Goal: Check status: Check status

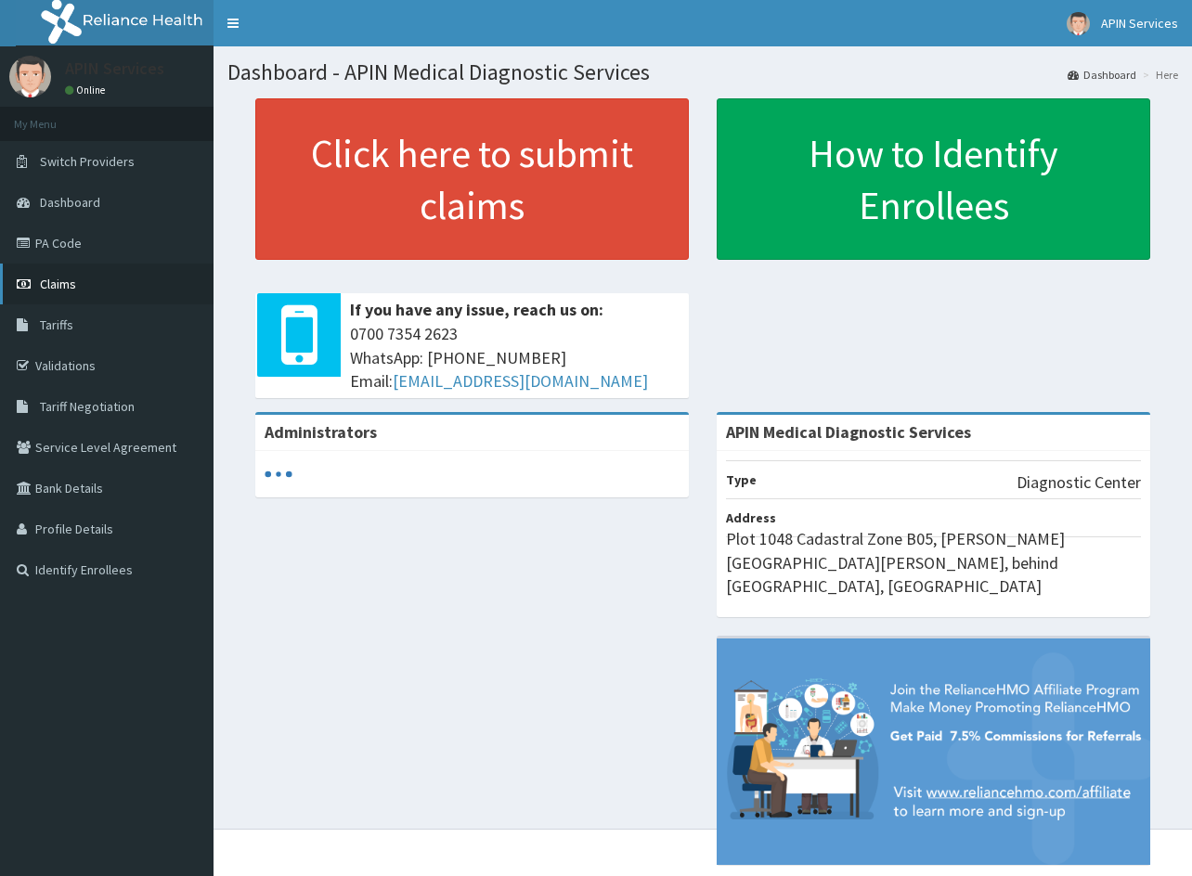
click at [52, 276] on span "Claims" at bounding box center [58, 284] width 36 height 17
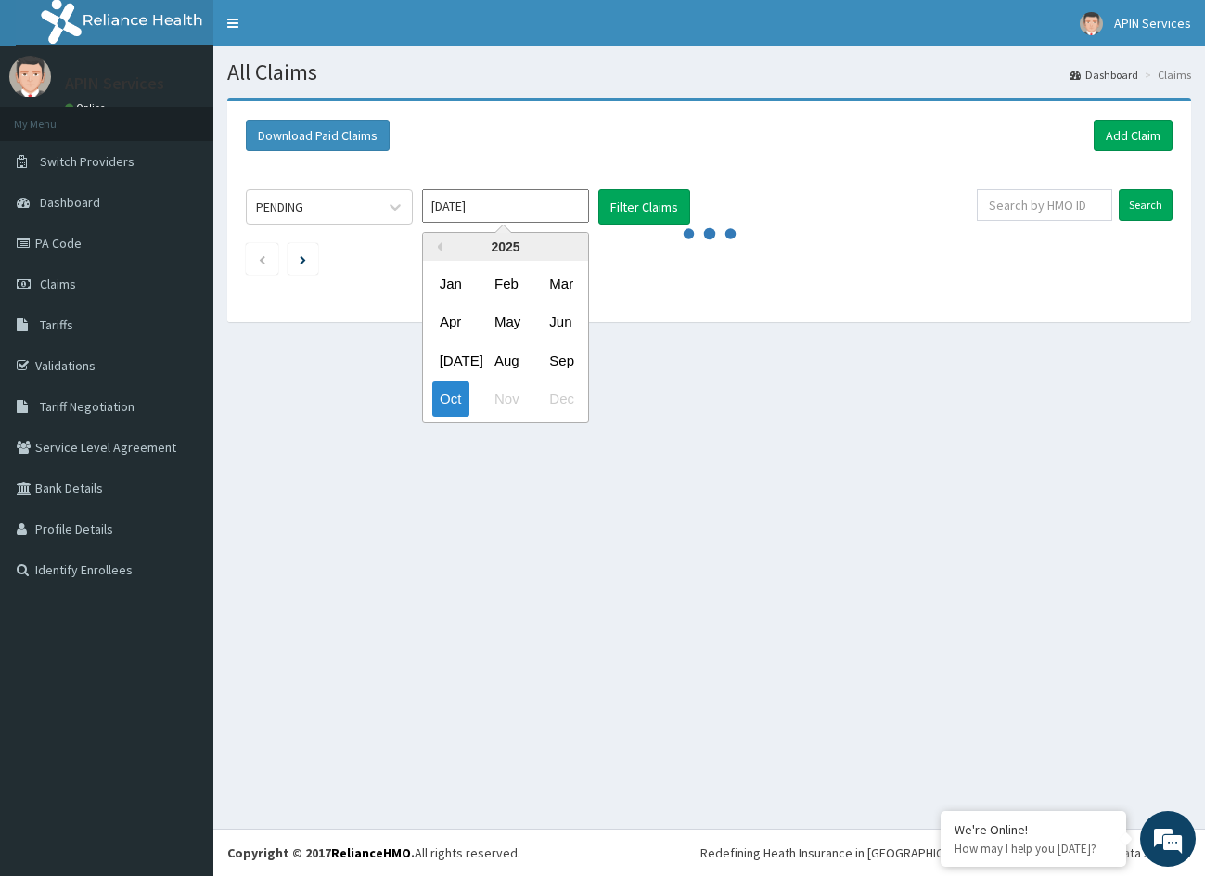
click at [568, 200] on input "[DATE]" at bounding box center [505, 205] width 167 height 33
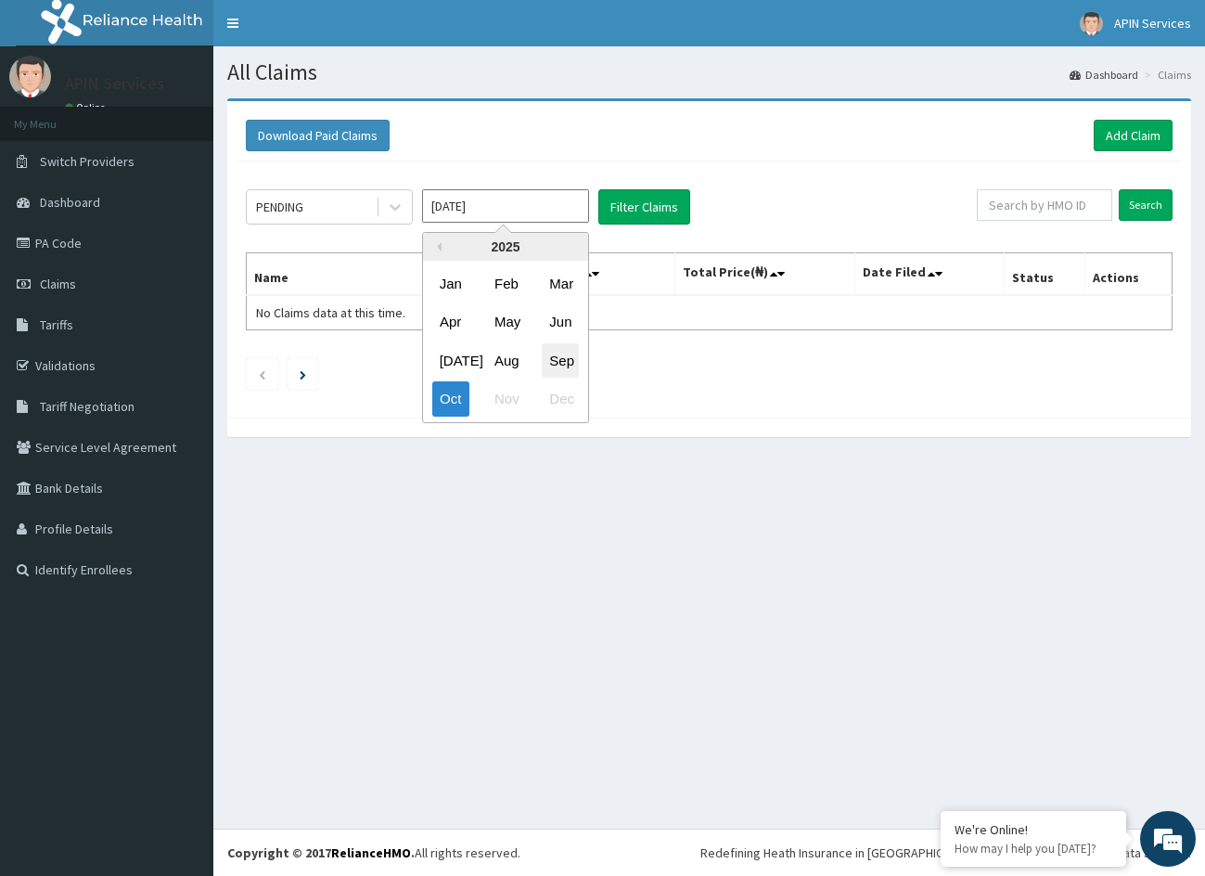
click at [545, 365] on div "Sep" at bounding box center [560, 360] width 37 height 34
type input "[DATE]"
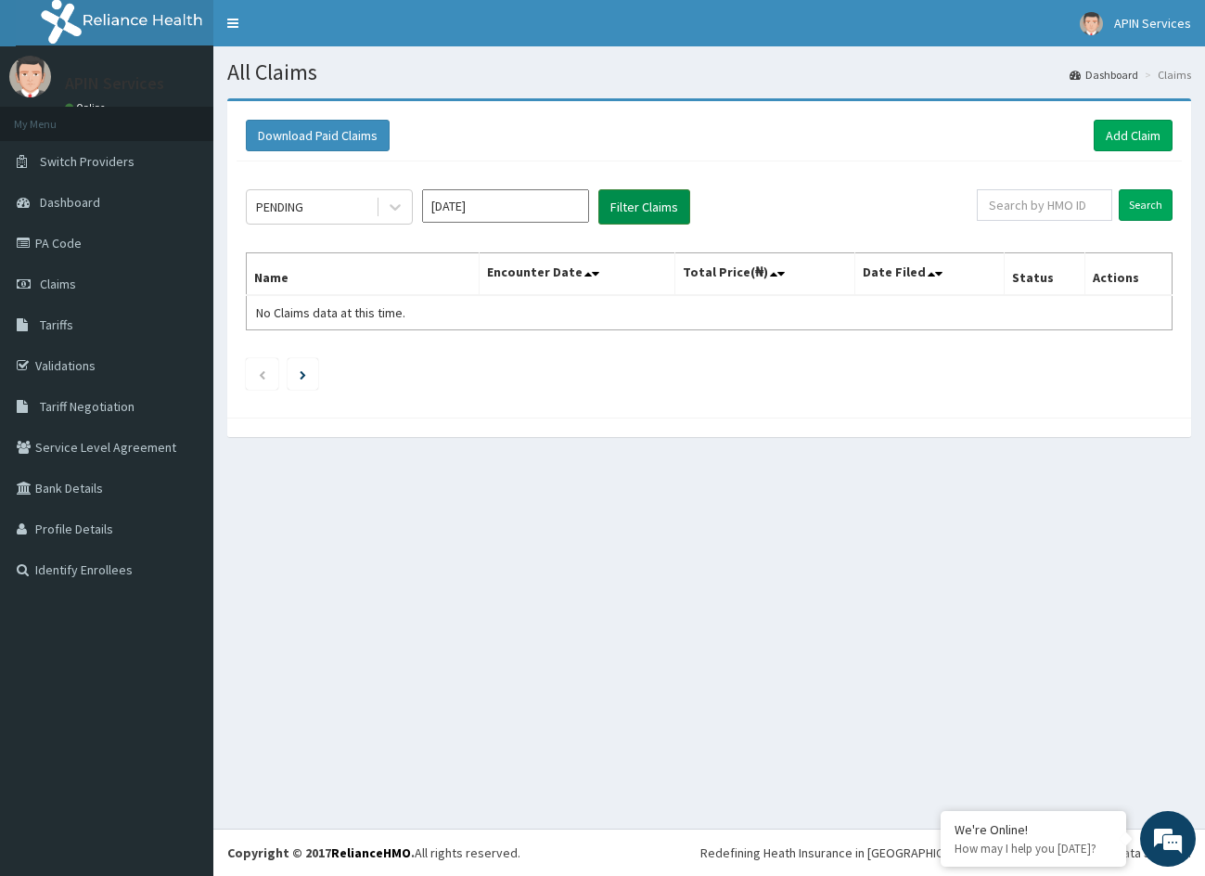
click at [667, 203] on button "Filter Claims" at bounding box center [645, 206] width 92 height 35
